Goal: Navigation & Orientation: Find specific page/section

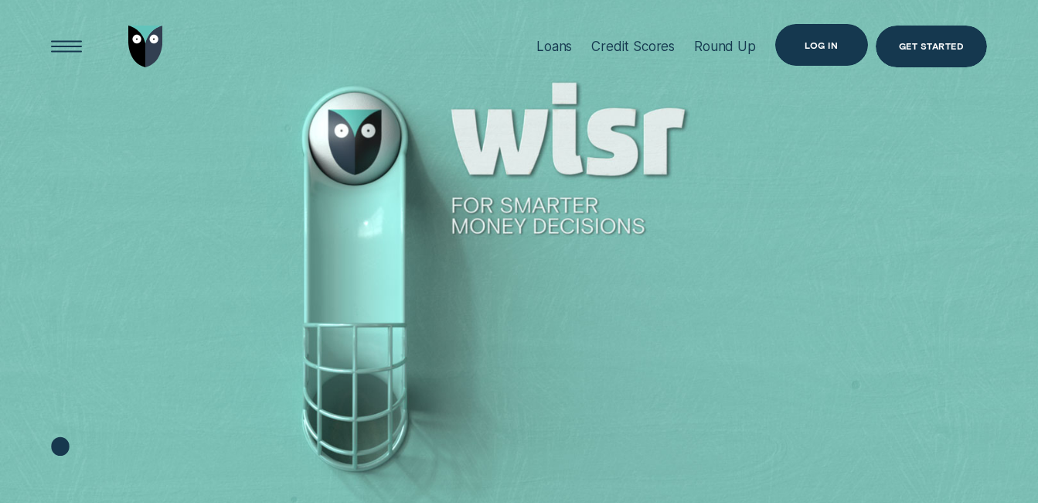
click at [819, 42] on div "Log in" at bounding box center [821, 45] width 33 height 8
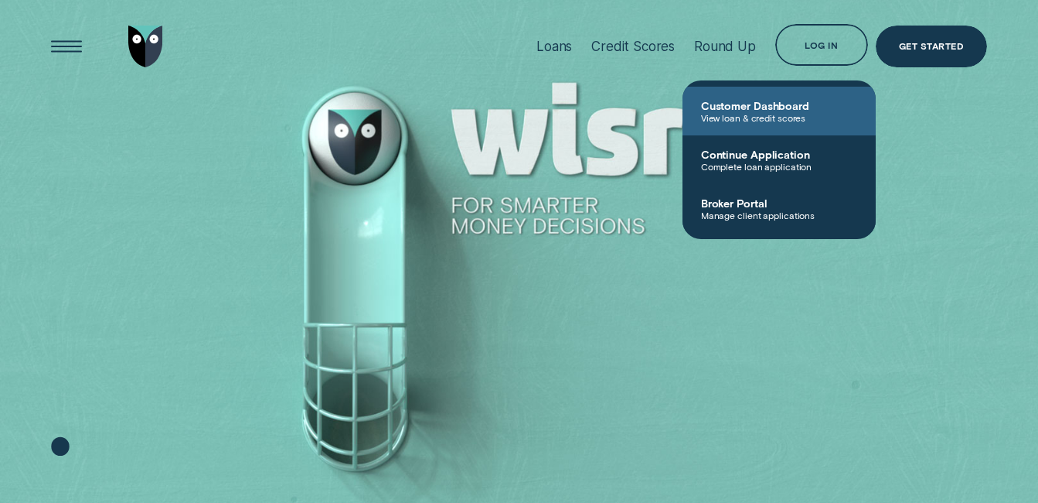
click at [783, 109] on span "Customer Dashboard" at bounding box center [779, 105] width 156 height 13
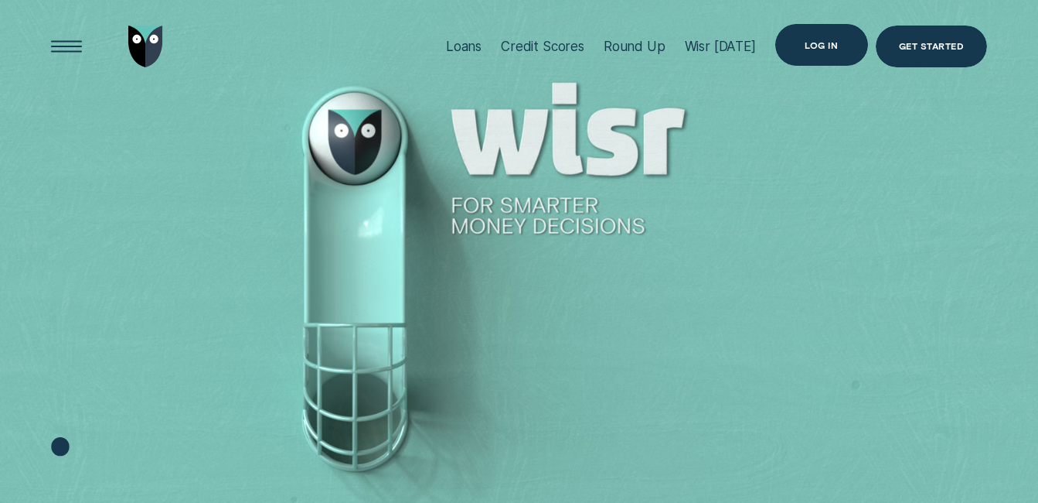
click at [819, 45] on div "Log in" at bounding box center [821, 45] width 33 height 8
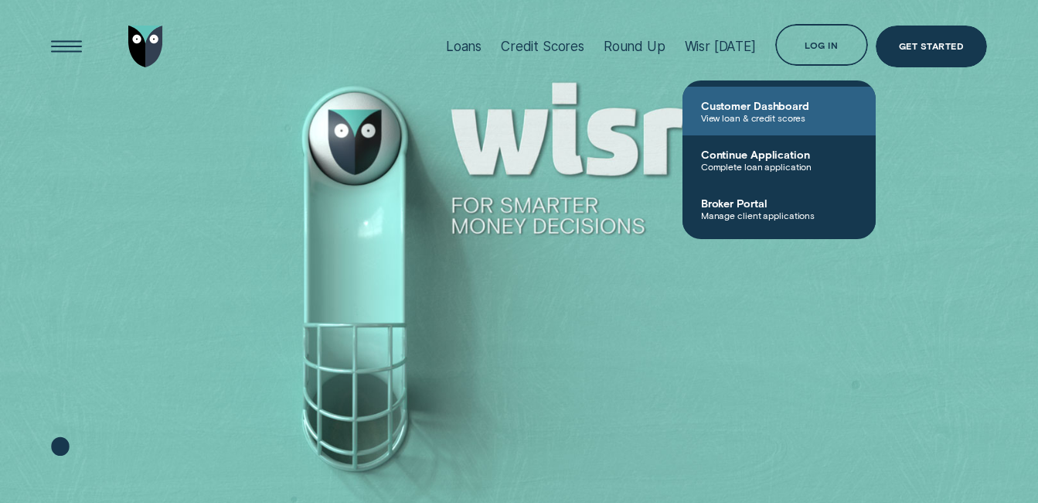
click at [769, 101] on span "Customer Dashboard" at bounding box center [779, 105] width 156 height 13
